Goal: Task Accomplishment & Management: Manage account settings

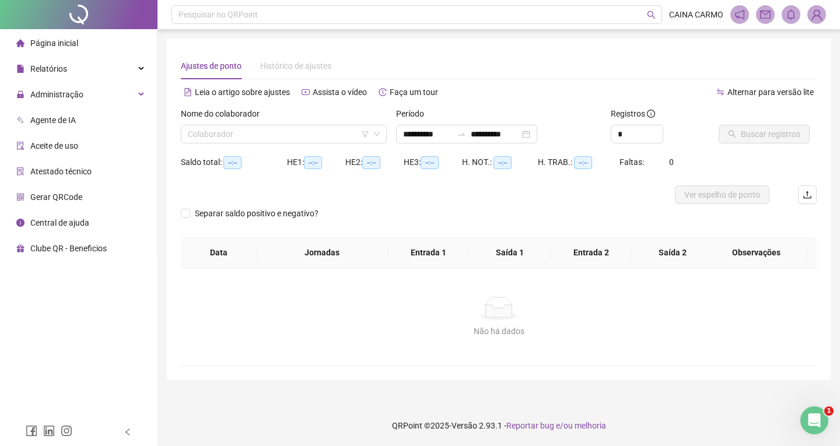
type input "**********"
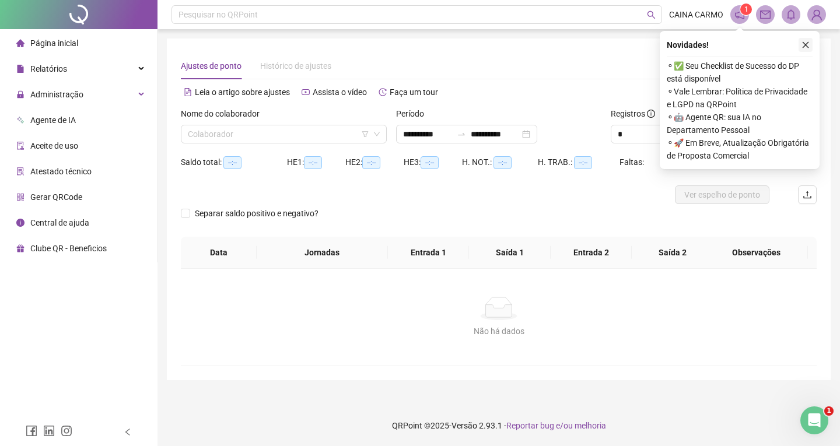
click at [802, 48] on icon "close" at bounding box center [805, 45] width 8 height 8
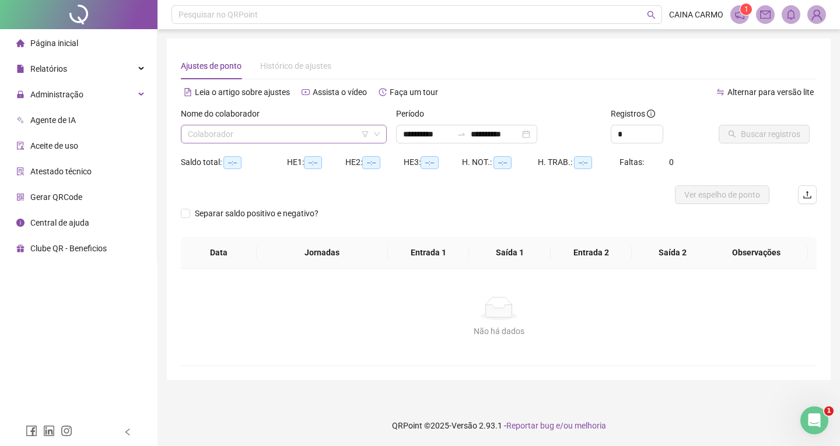
click at [328, 142] on input "search" at bounding box center [278, 133] width 181 height 17
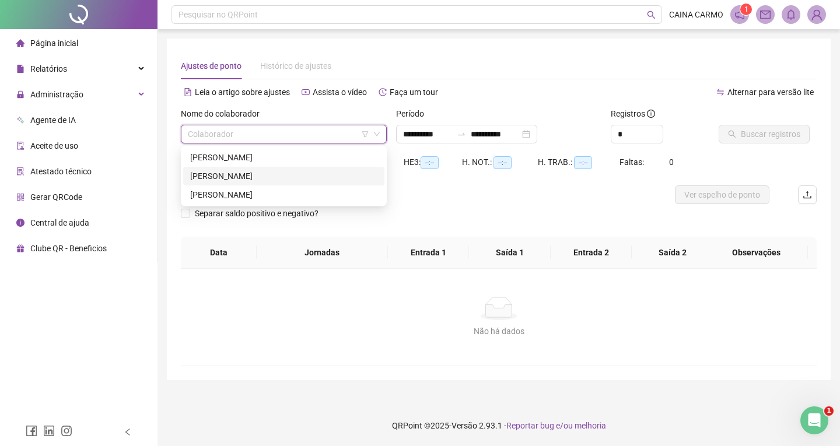
click at [281, 176] on div "[PERSON_NAME]" at bounding box center [283, 176] width 187 height 13
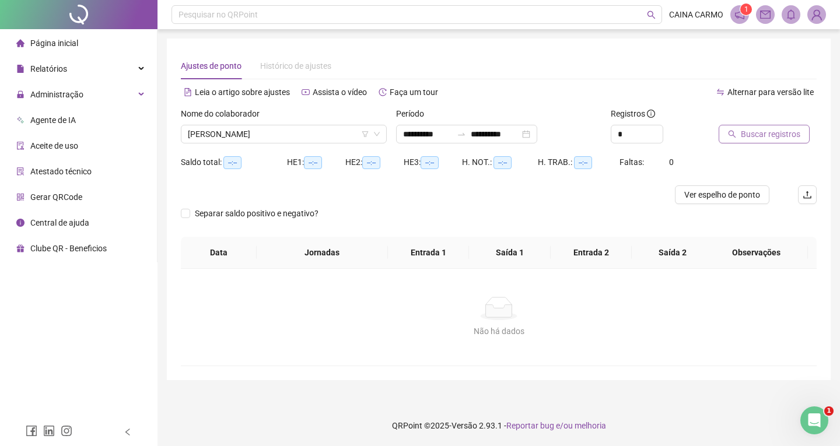
click at [781, 132] on span "Buscar registros" at bounding box center [769, 134] width 59 height 13
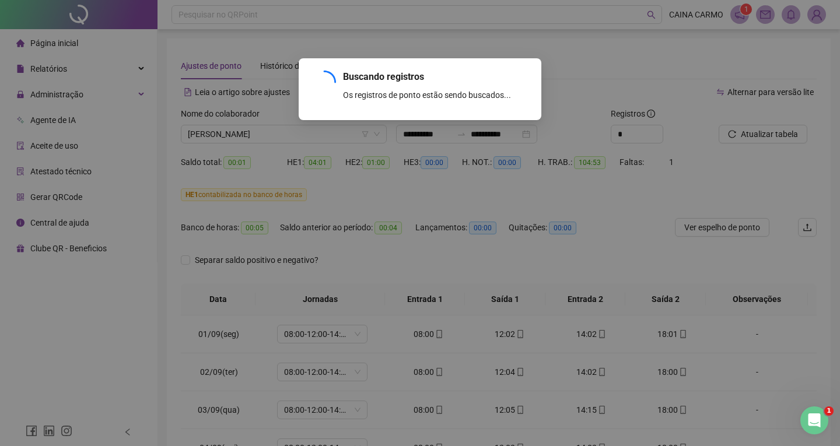
click at [366, 208] on div "Buscando registros Os registros de ponto estão sendo buscados... OK" at bounding box center [420, 223] width 840 height 446
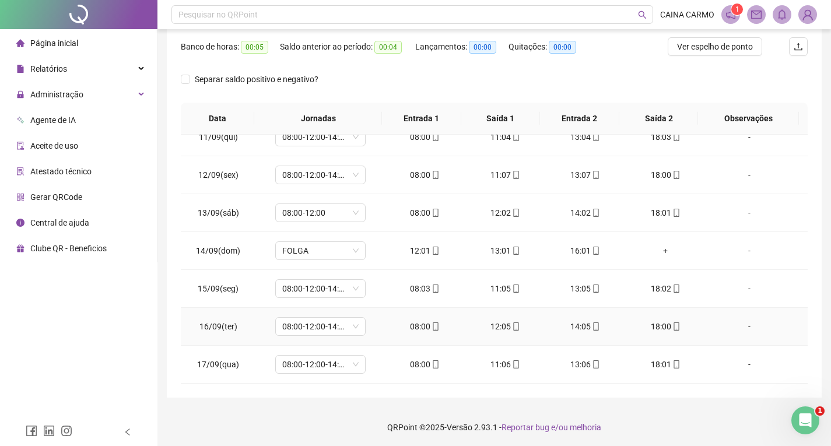
scroll to position [183, 0]
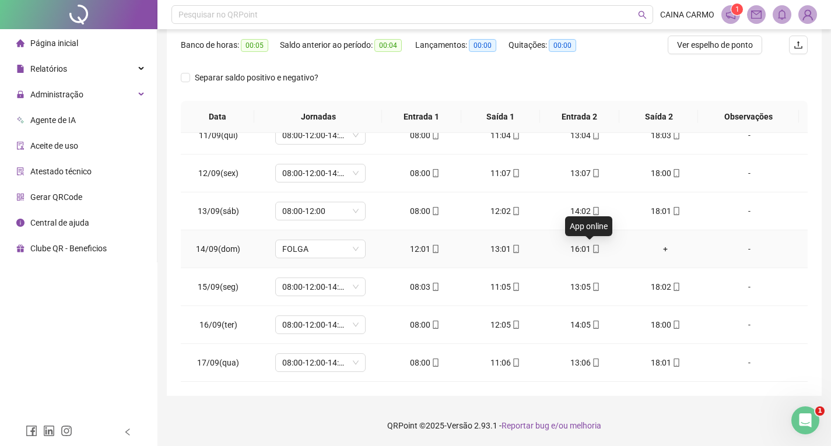
click at [592, 247] on icon "mobile" at bounding box center [596, 249] width 8 height 8
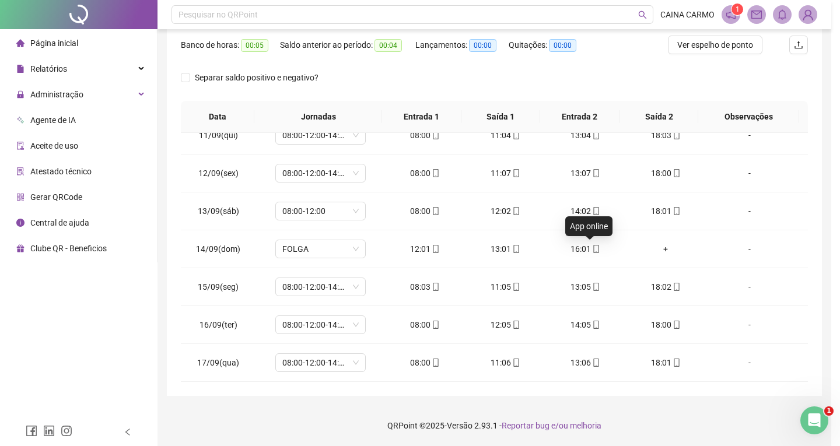
type input "**********"
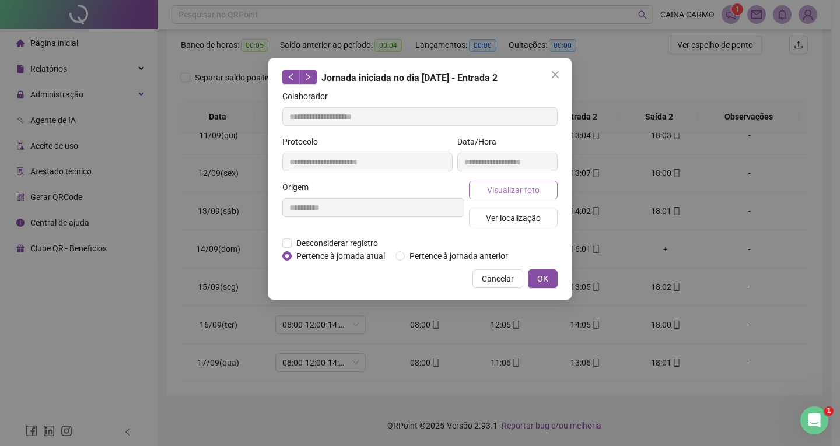
click at [525, 187] on span "Visualizar foto" at bounding box center [513, 190] width 52 height 13
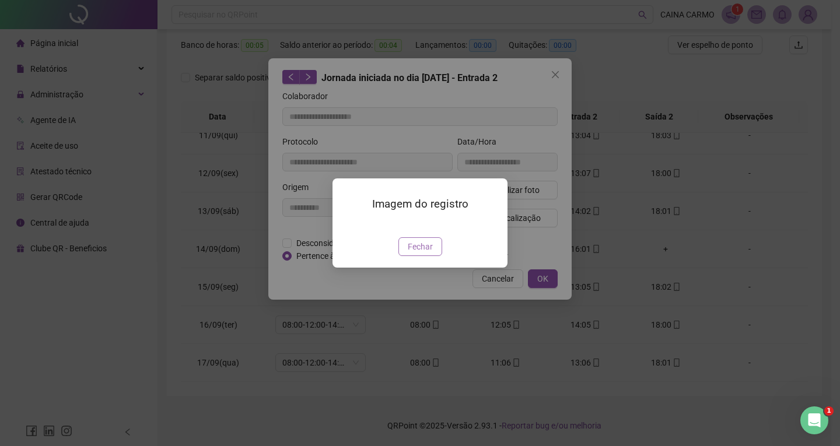
click at [421, 253] on span "Fechar" at bounding box center [420, 246] width 25 height 13
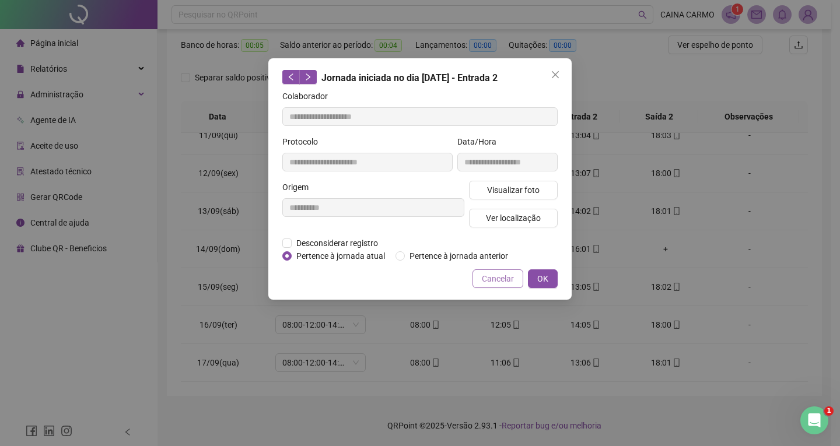
click at [485, 280] on span "Cancelar" at bounding box center [498, 278] width 32 height 13
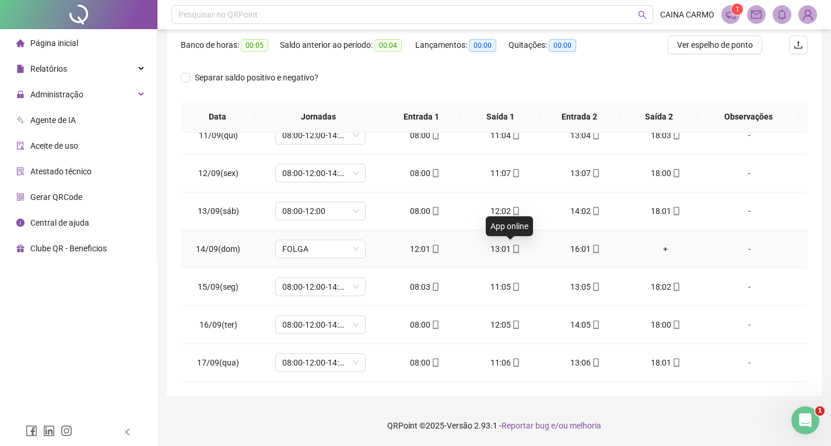
click at [512, 246] on icon "mobile" at bounding box center [516, 249] width 8 height 8
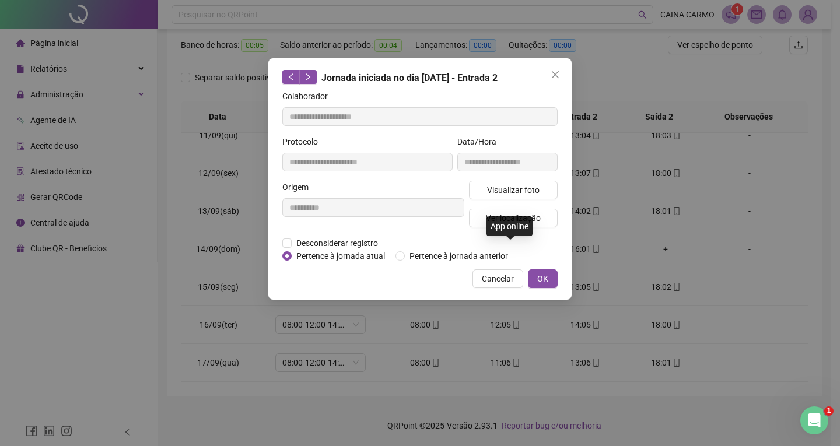
type input "**********"
click at [510, 189] on span "Visualizar foto" at bounding box center [513, 190] width 52 height 13
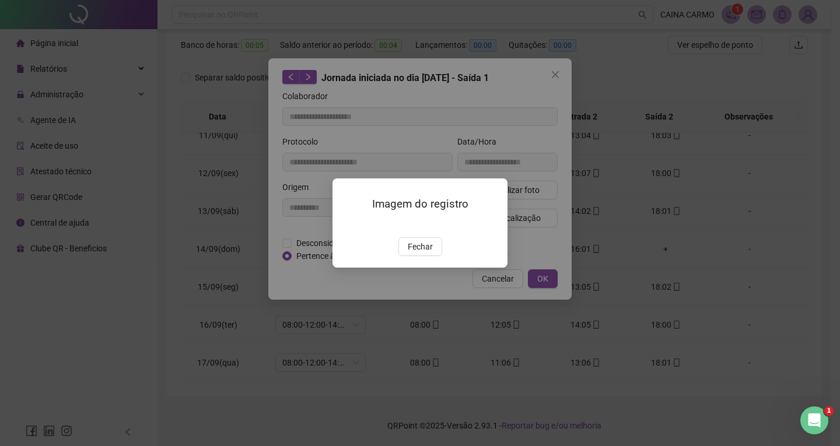
click at [429, 253] on span "Fechar" at bounding box center [420, 246] width 25 height 13
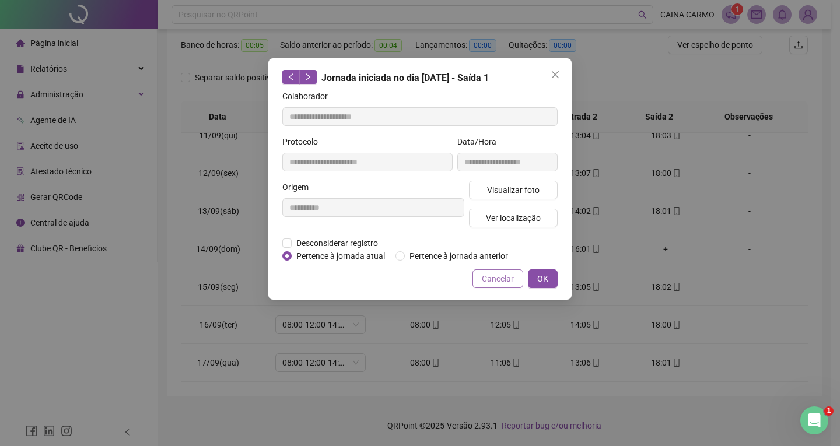
click at [502, 280] on span "Cancelar" at bounding box center [498, 278] width 32 height 13
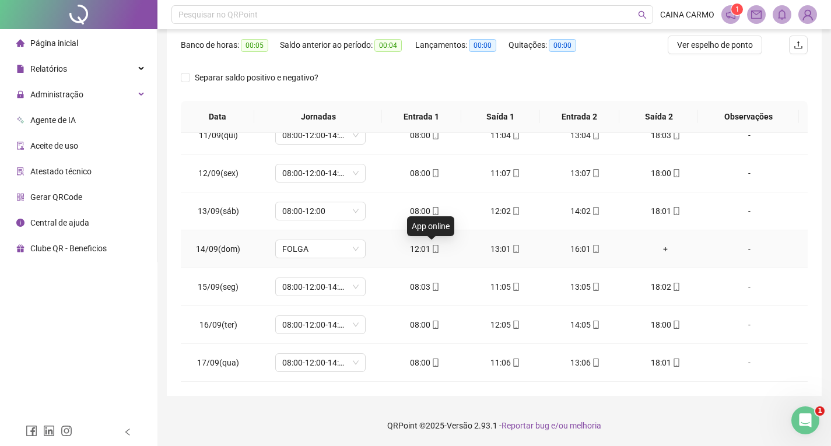
click at [434, 243] on div "12:01" at bounding box center [425, 249] width 62 height 13
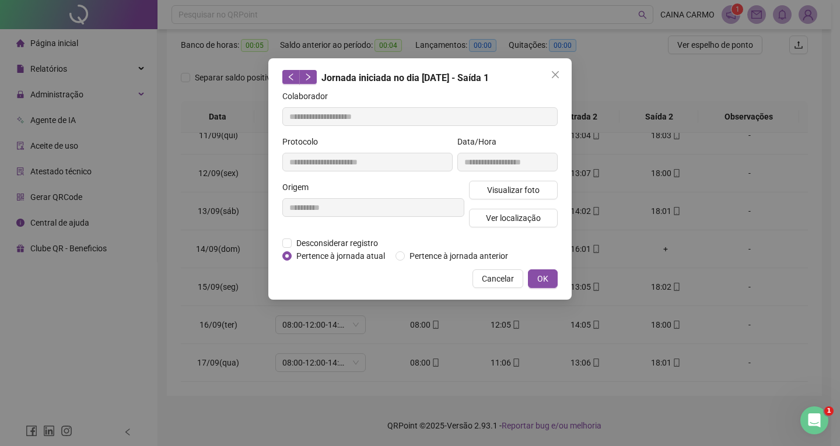
type input "**********"
click at [506, 192] on span "Visualizar foto" at bounding box center [513, 190] width 52 height 13
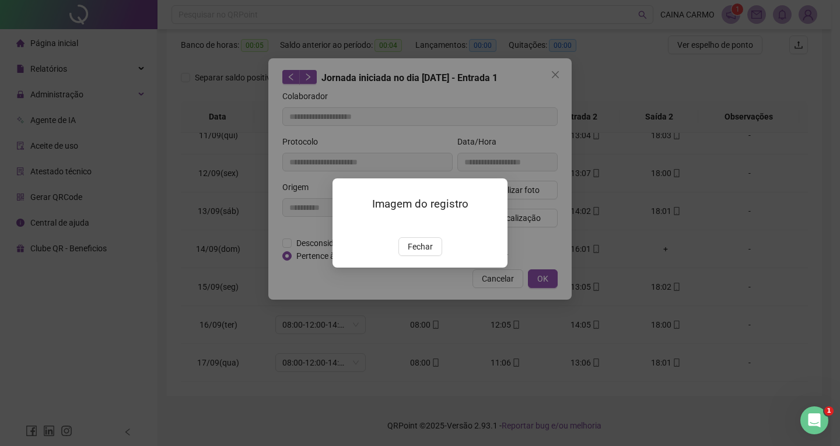
click at [413, 268] on div "Imagem do registro Fechar" at bounding box center [419, 222] width 175 height 89
click at [413, 253] on span "Fechar" at bounding box center [420, 246] width 25 height 13
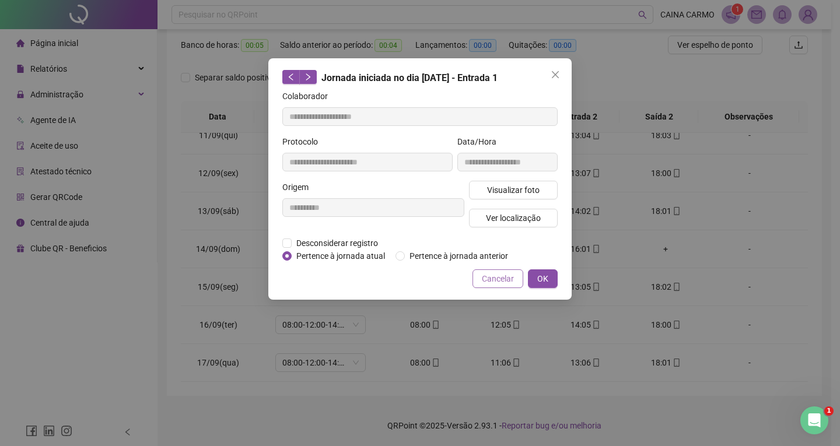
click at [490, 283] on span "Cancelar" at bounding box center [498, 278] width 32 height 13
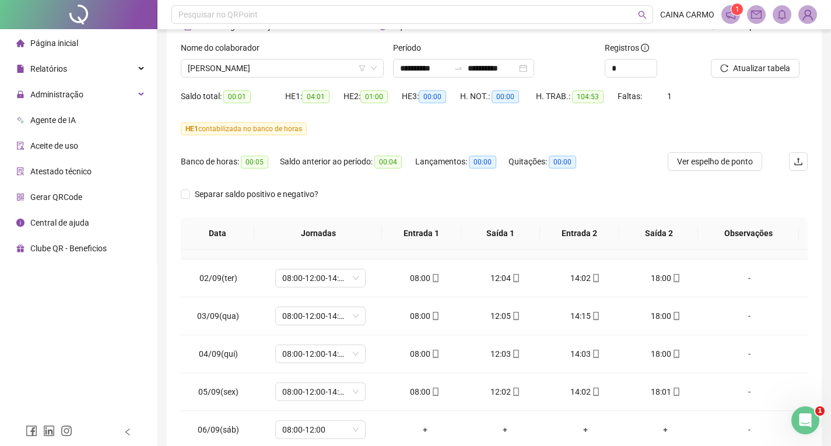
scroll to position [0, 0]
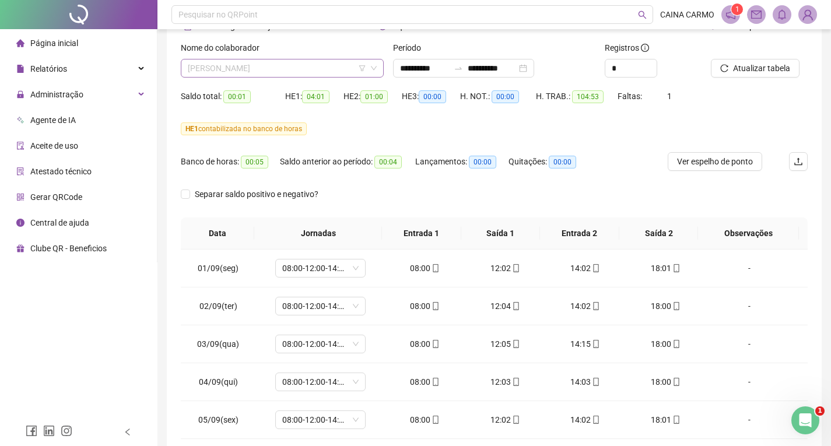
click at [253, 62] on span "[PERSON_NAME]" at bounding box center [282, 67] width 189 height 17
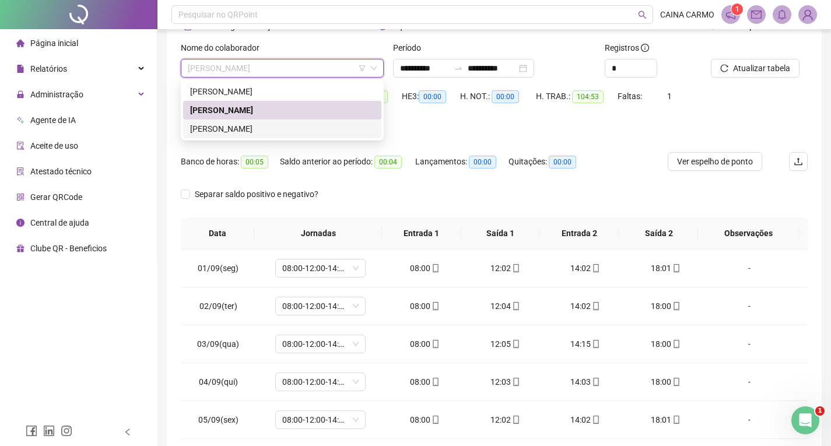
click at [247, 125] on div "[PERSON_NAME]" at bounding box center [282, 128] width 184 height 13
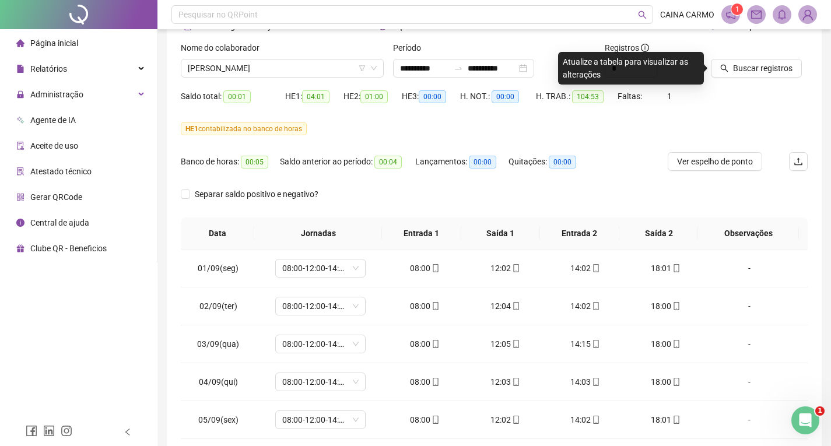
click at [709, 61] on div "Buscar registros" at bounding box center [759, 63] width 106 height 45
click at [750, 64] on span "Buscar registros" at bounding box center [762, 68] width 59 height 13
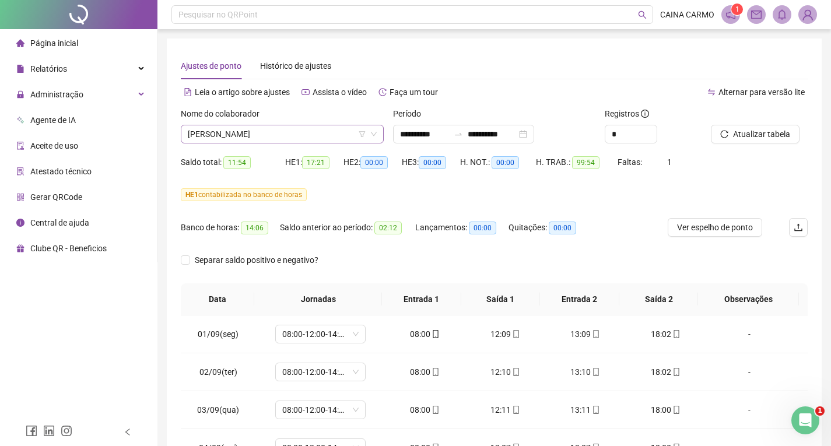
click at [248, 136] on span "[PERSON_NAME]" at bounding box center [282, 133] width 189 height 17
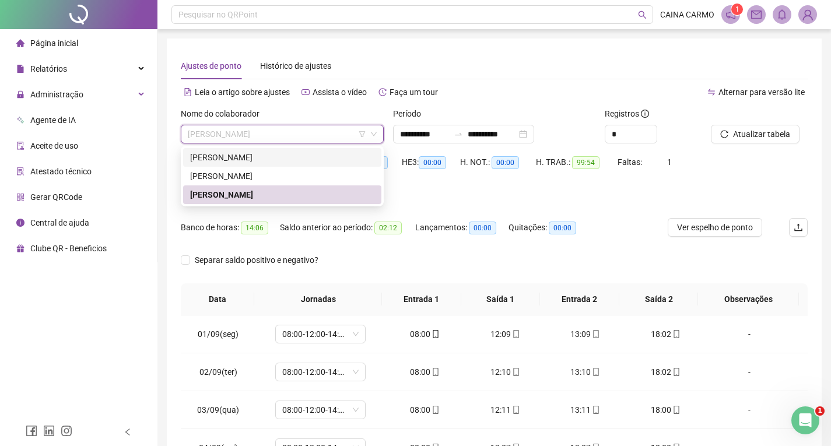
click at [250, 163] on div "[PERSON_NAME]" at bounding box center [282, 157] width 184 height 13
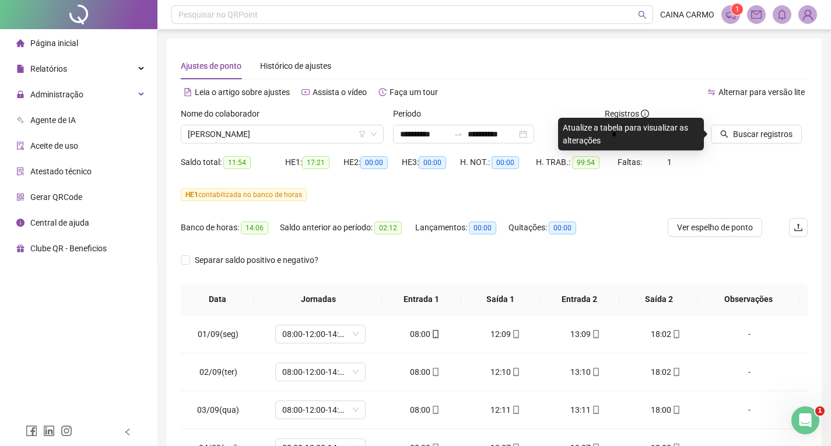
click at [738, 122] on div at bounding box center [745, 115] width 68 height 17
click at [739, 128] on span "Buscar registros" at bounding box center [762, 134] width 59 height 13
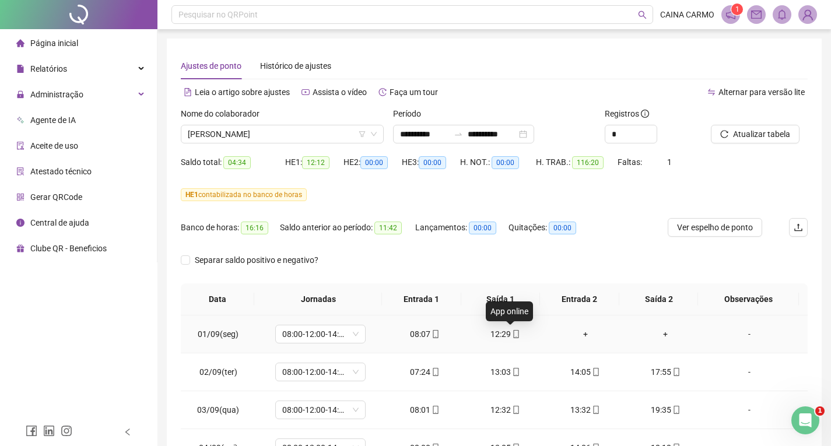
click at [511, 329] on span at bounding box center [515, 333] width 9 height 9
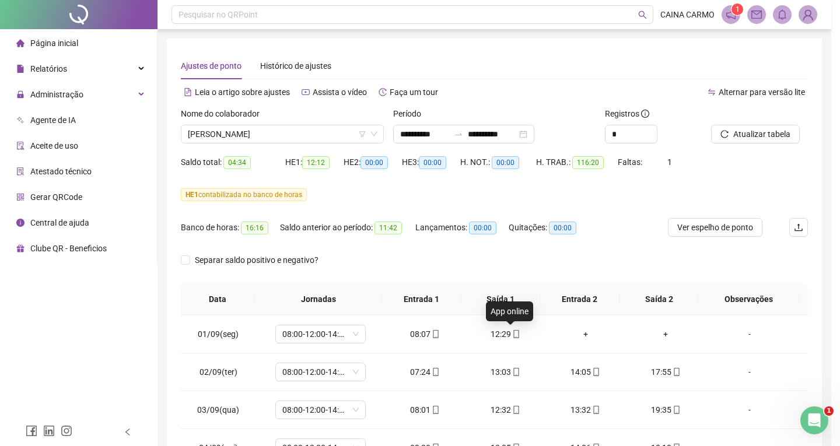
type input "**********"
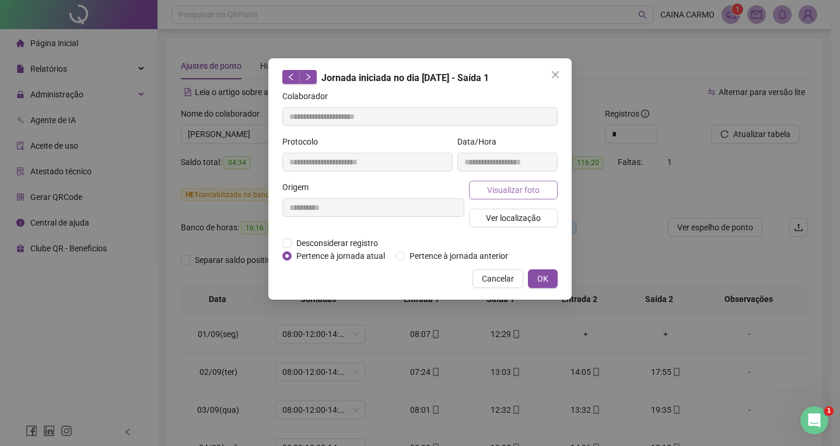
click at [506, 192] on span "Visualizar foto" at bounding box center [513, 190] width 52 height 13
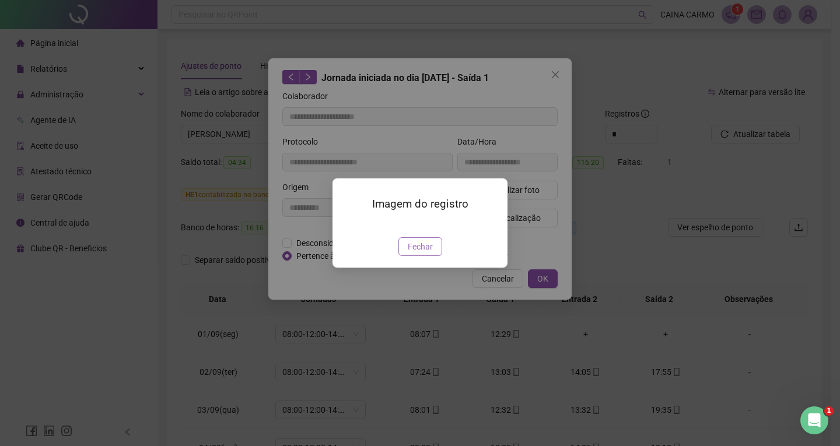
click at [424, 253] on span "Fechar" at bounding box center [420, 246] width 25 height 13
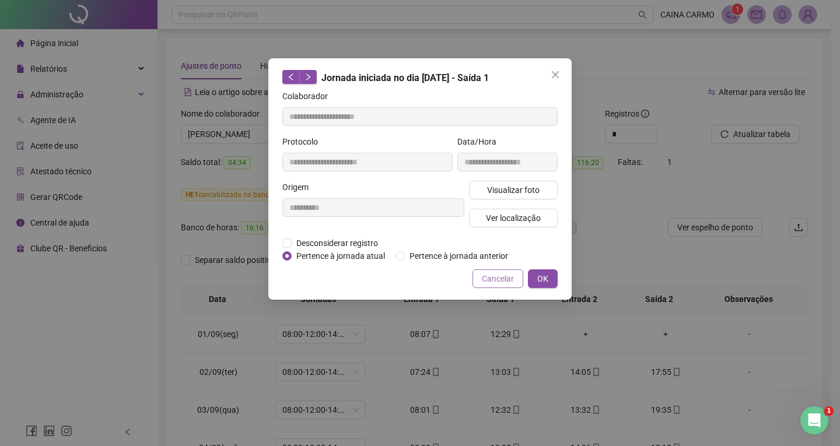
click at [490, 278] on span "Cancelar" at bounding box center [498, 278] width 32 height 13
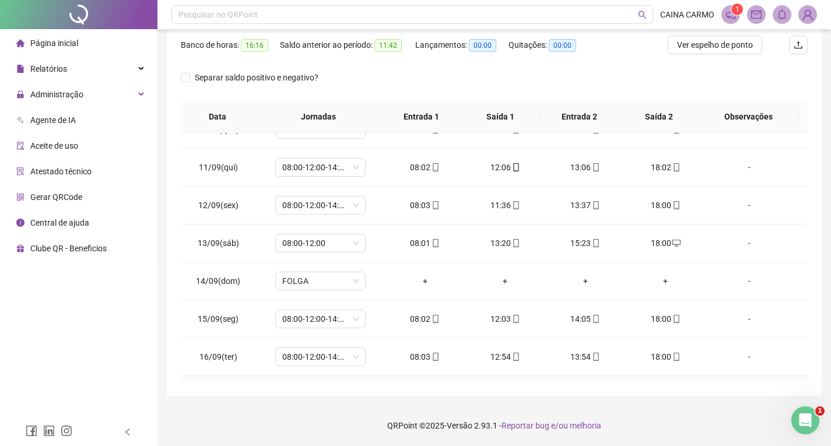
scroll to position [337, 0]
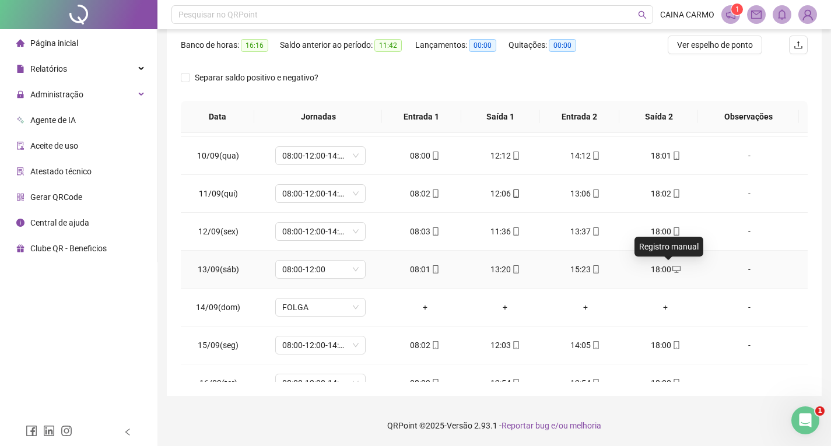
click at [672, 269] on icon "desktop" at bounding box center [676, 269] width 8 height 8
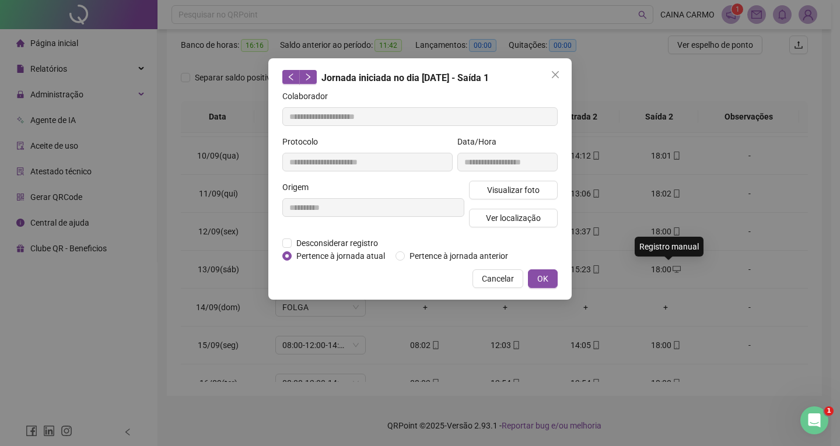
type input "**********"
click at [490, 283] on span "Cancelar" at bounding box center [498, 278] width 32 height 13
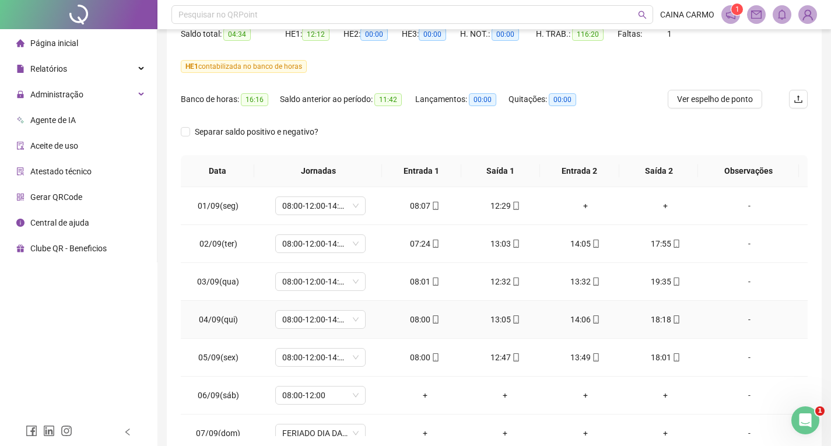
scroll to position [8, 0]
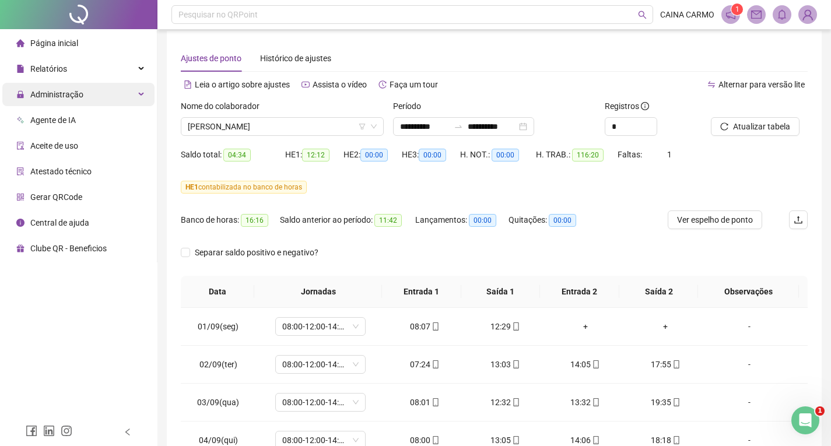
click at [59, 94] on span "Administração" at bounding box center [56, 94] width 53 height 9
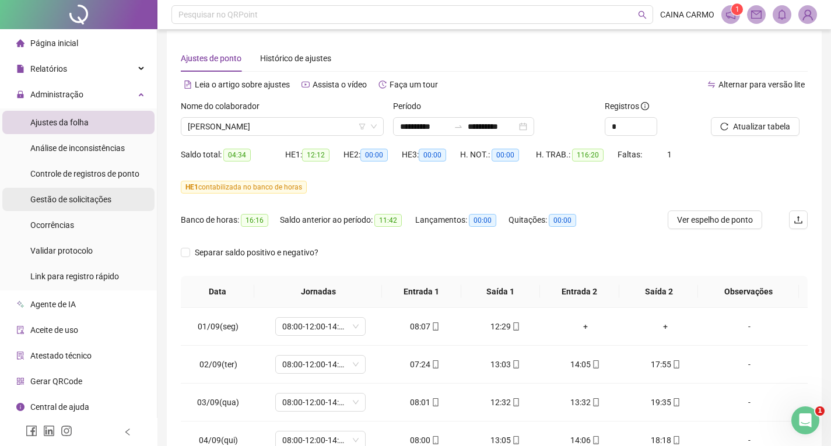
click at [89, 199] on span "Gestão de solicitações" at bounding box center [70, 199] width 81 height 9
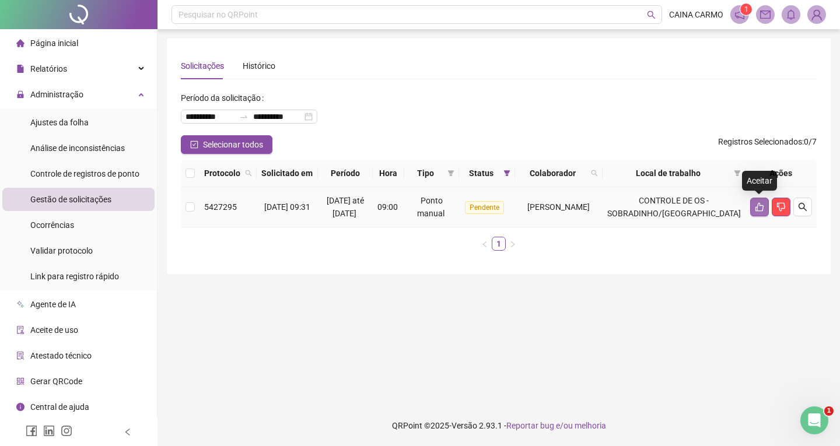
click at [760, 205] on icon "like" at bounding box center [759, 207] width 8 height 9
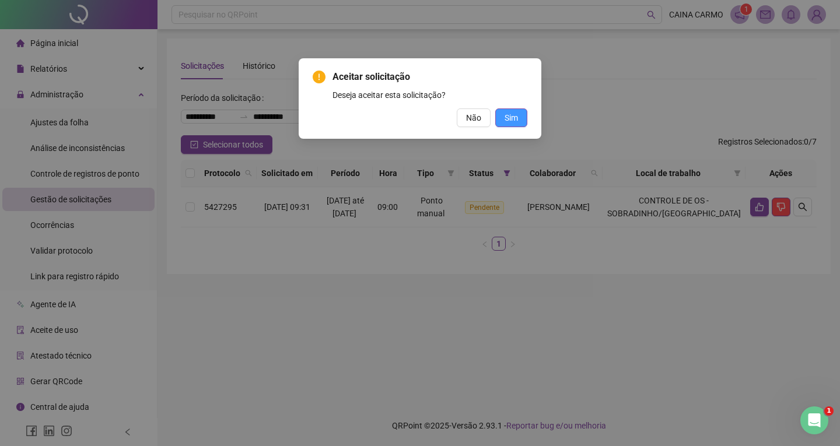
click at [517, 111] on button "Sim" at bounding box center [511, 117] width 32 height 19
